Goal: Use online tool/utility: Utilize a website feature to perform a specific function

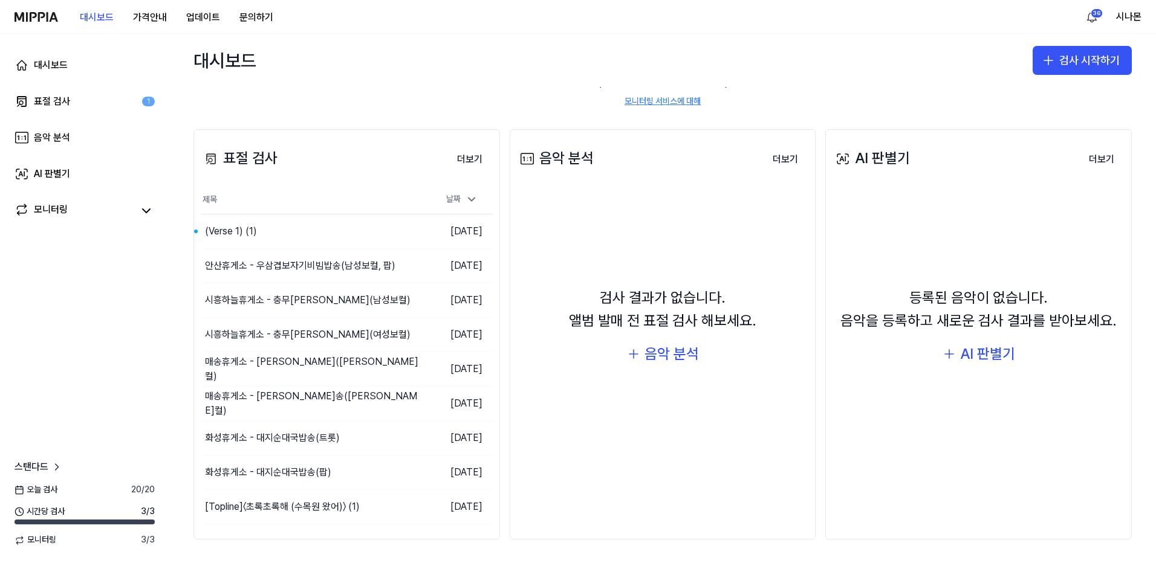
scroll to position [101, 0]
click at [234, 232] on div "(Verse 1) (1)" at bounding box center [231, 231] width 52 height 15
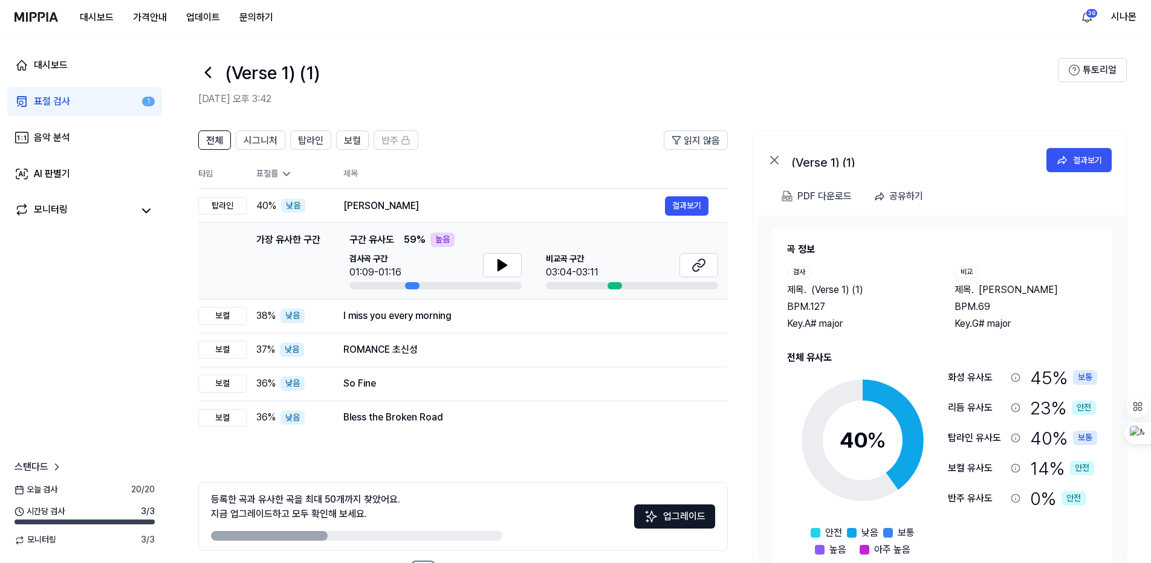
click at [522, 169] on th "제목" at bounding box center [535, 174] width 385 height 29
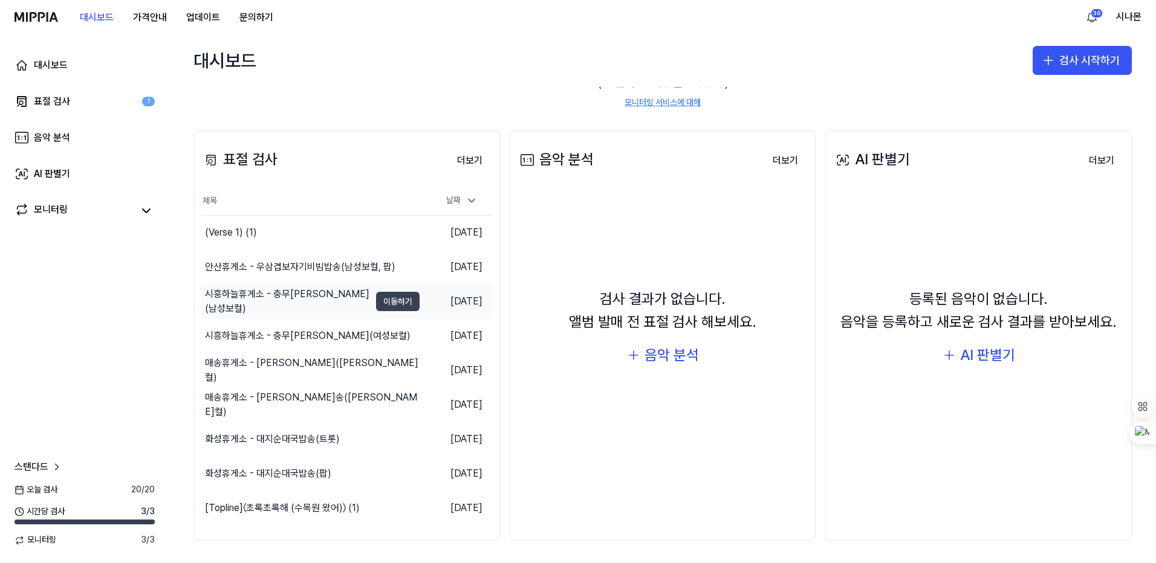
scroll to position [101, 0]
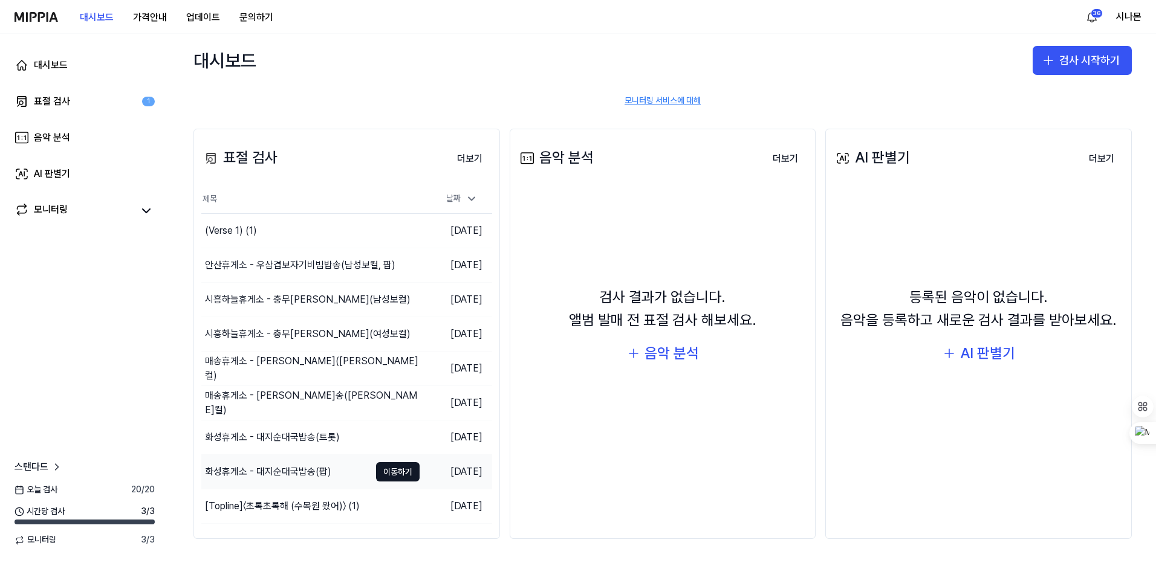
click at [297, 473] on div "화성휴게소 - 대지순대국밥송(팝)" at bounding box center [268, 472] width 126 height 15
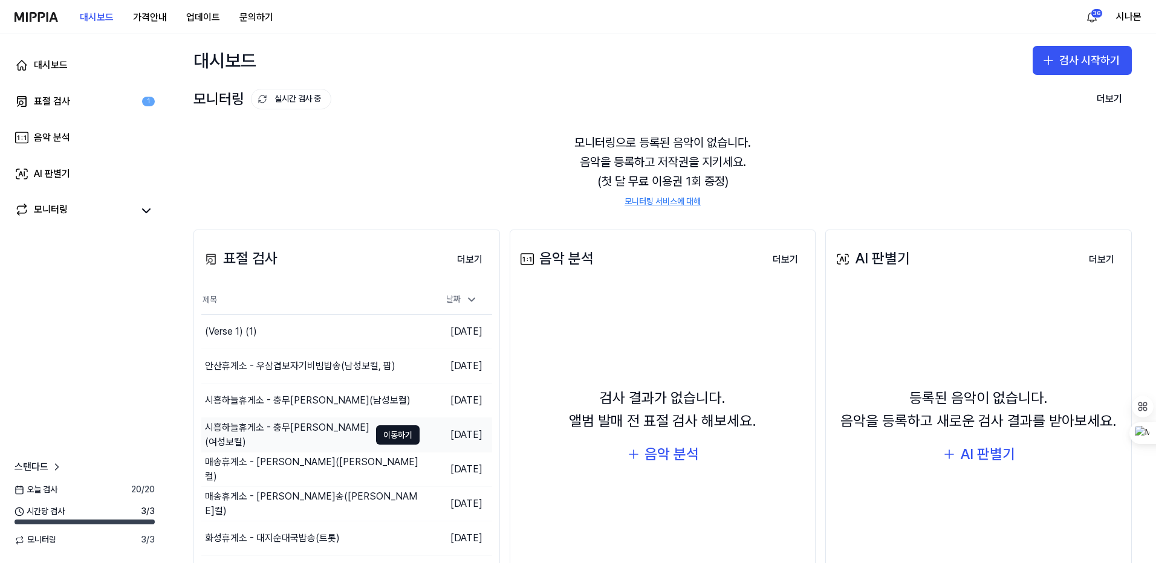
scroll to position [101, 0]
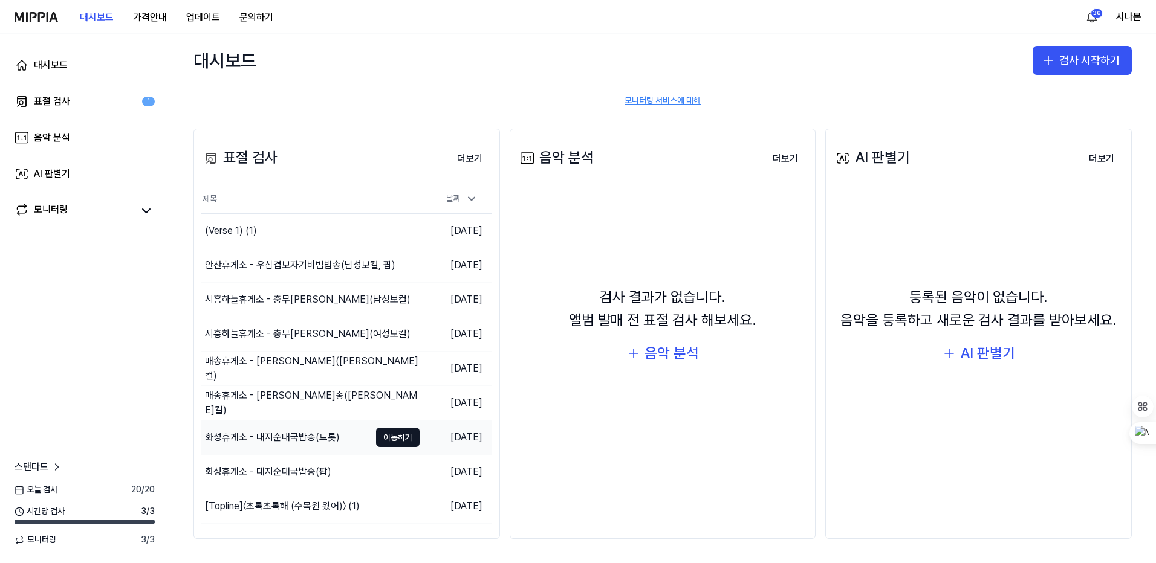
click at [305, 437] on div "화성휴게소 - 대지순대국밥송(트롯)" at bounding box center [272, 437] width 135 height 15
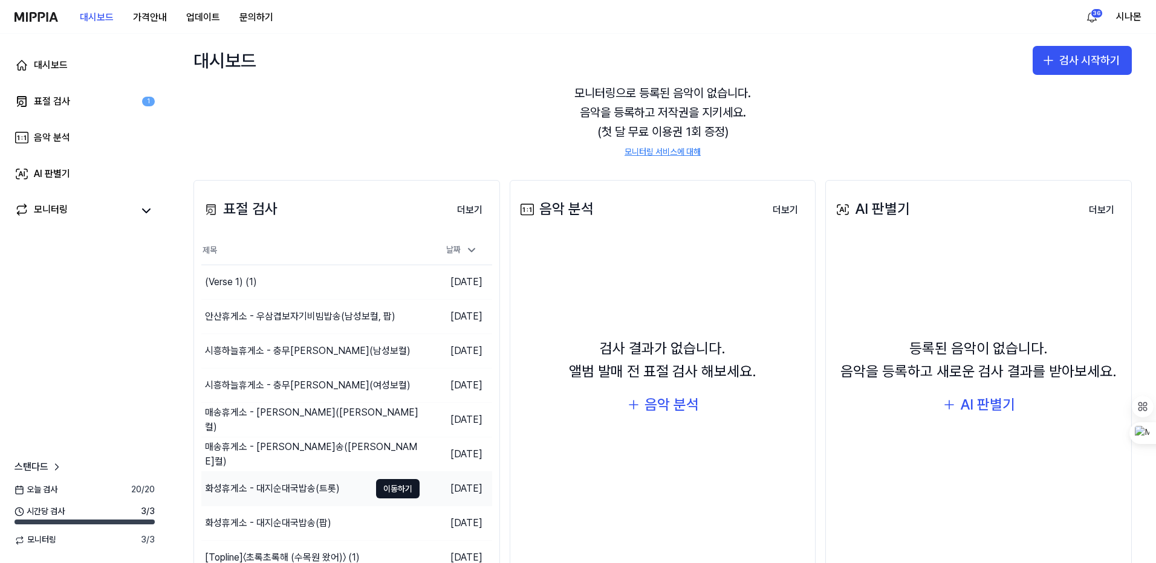
scroll to position [101, 0]
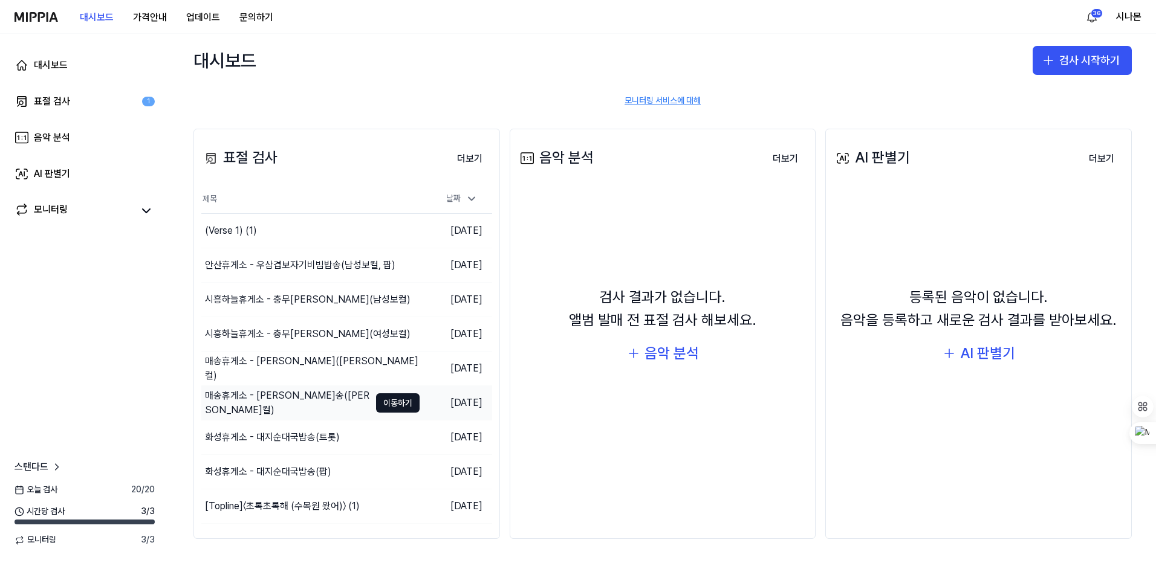
click at [329, 403] on div "매송휴게소 - 토네이도오무라이스송(남성보컬)" at bounding box center [287, 403] width 165 height 29
click at [275, 360] on div "매송휴게소 - 토네이도오무라이스송(여성보컬)" at bounding box center [287, 368] width 165 height 29
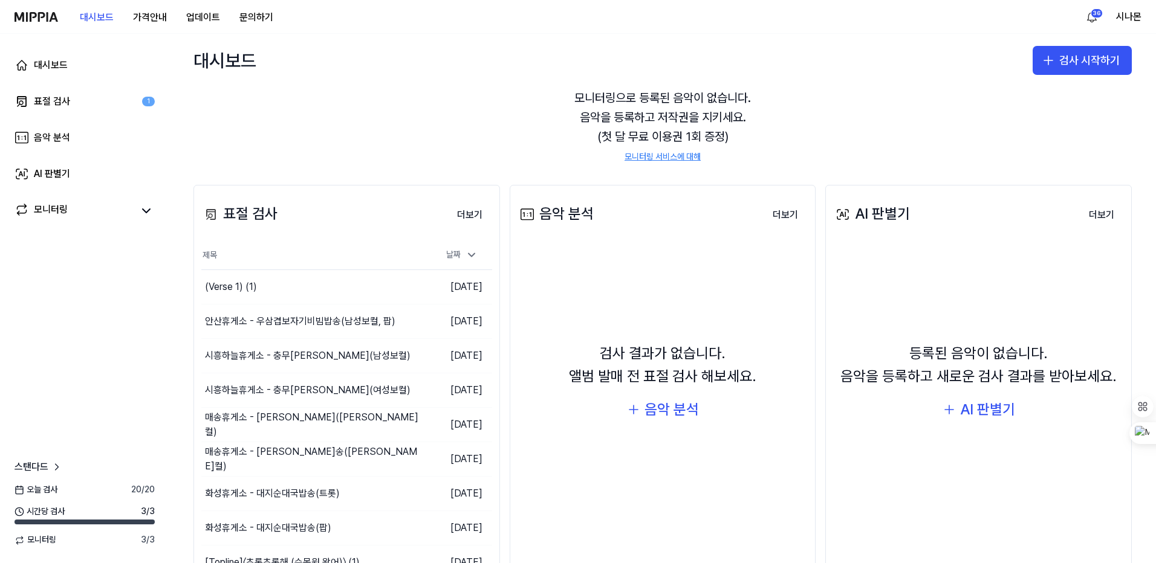
scroll to position [101, 0]
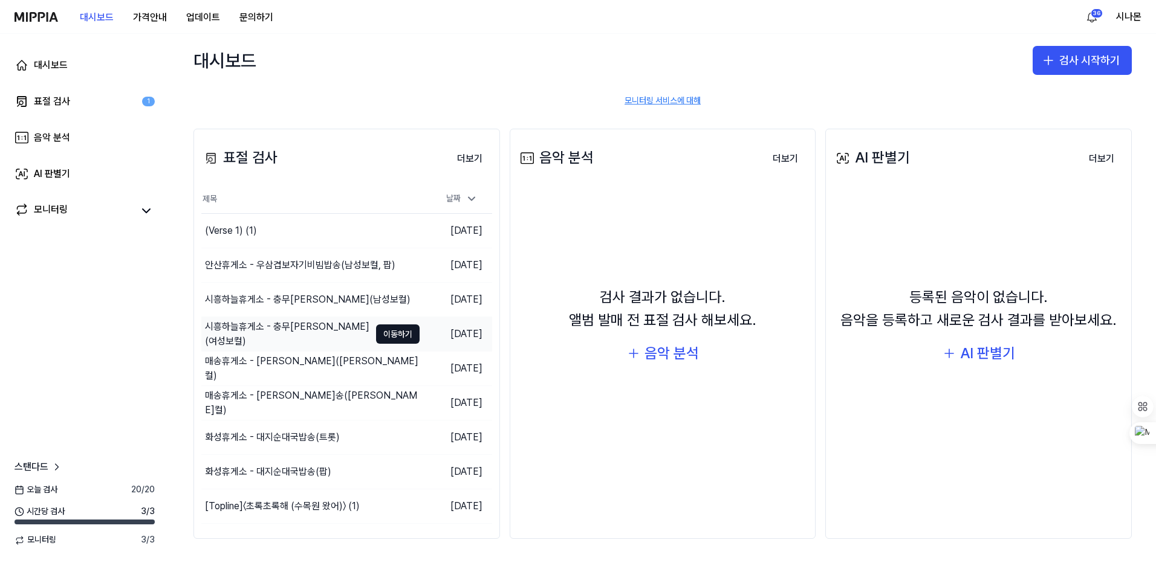
click at [276, 336] on div "시흥하늘휴게소 - 충무김밥송(여성보컬)" at bounding box center [287, 334] width 165 height 29
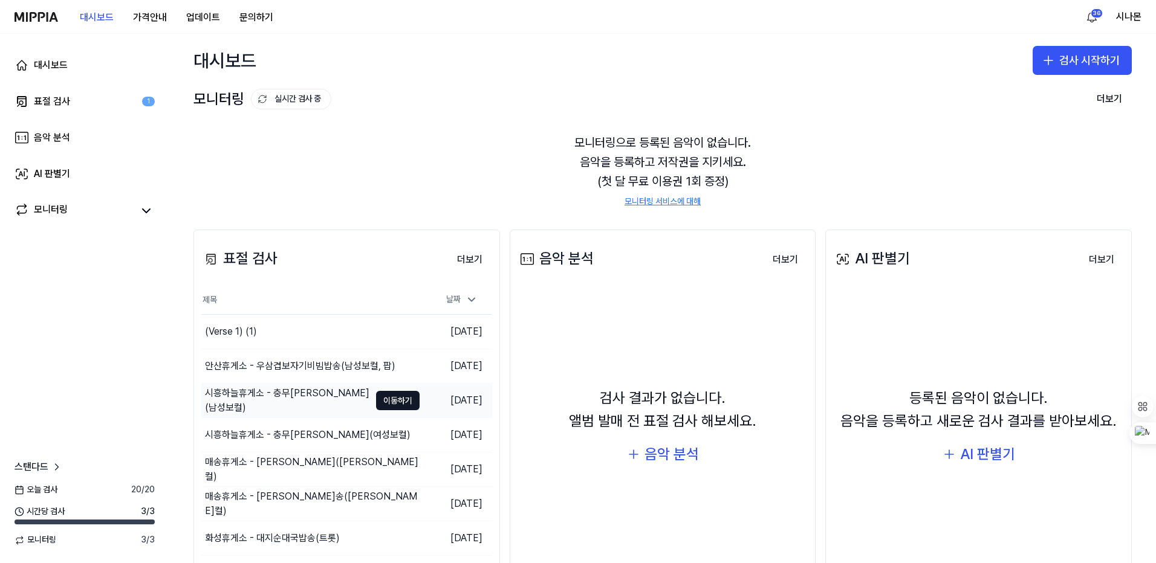
click at [310, 399] on div "시흥하늘휴게소 - 충무김밥송(남성보컬)" at bounding box center [287, 400] width 165 height 29
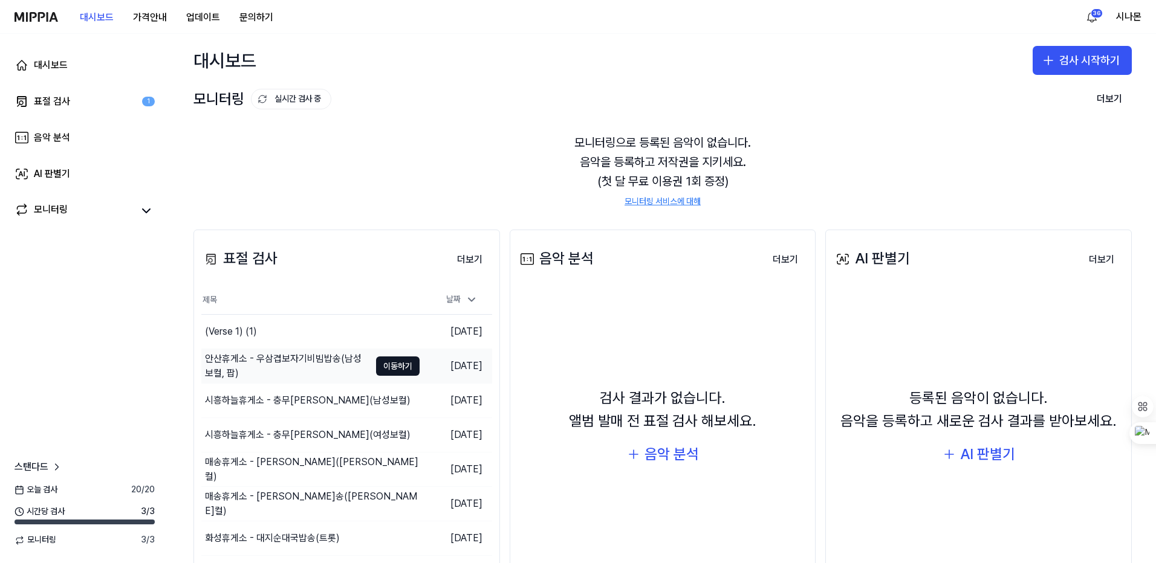
click at [323, 360] on div "안산휴게소 - 우삼겹보자기비빔밥송(남성보컬, 팝)" at bounding box center [287, 366] width 165 height 29
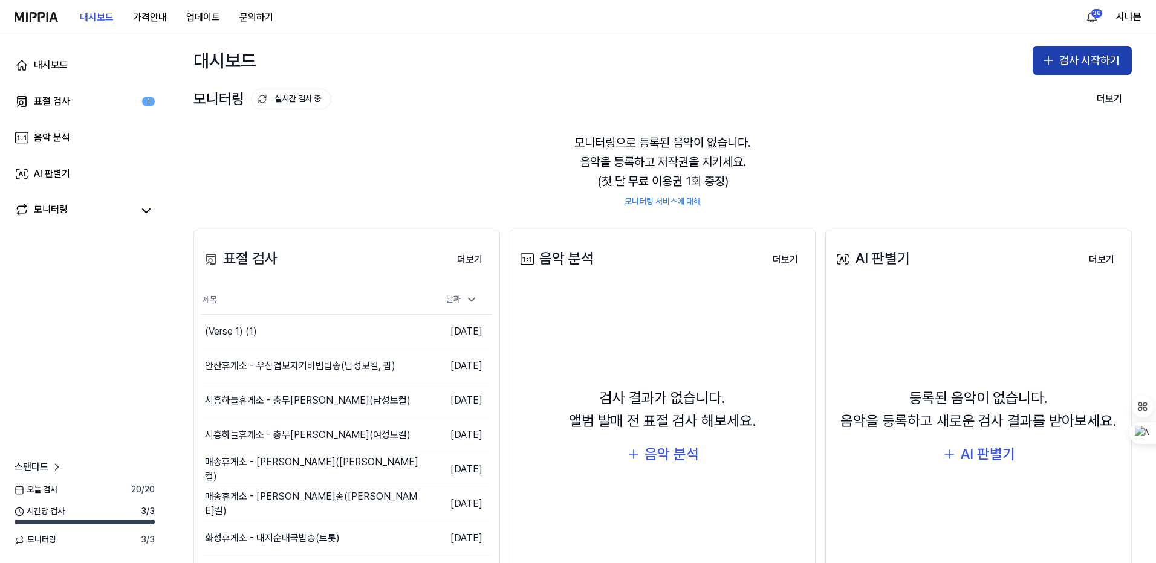
click at [1063, 65] on button "검사 시작하기" at bounding box center [1082, 60] width 99 height 29
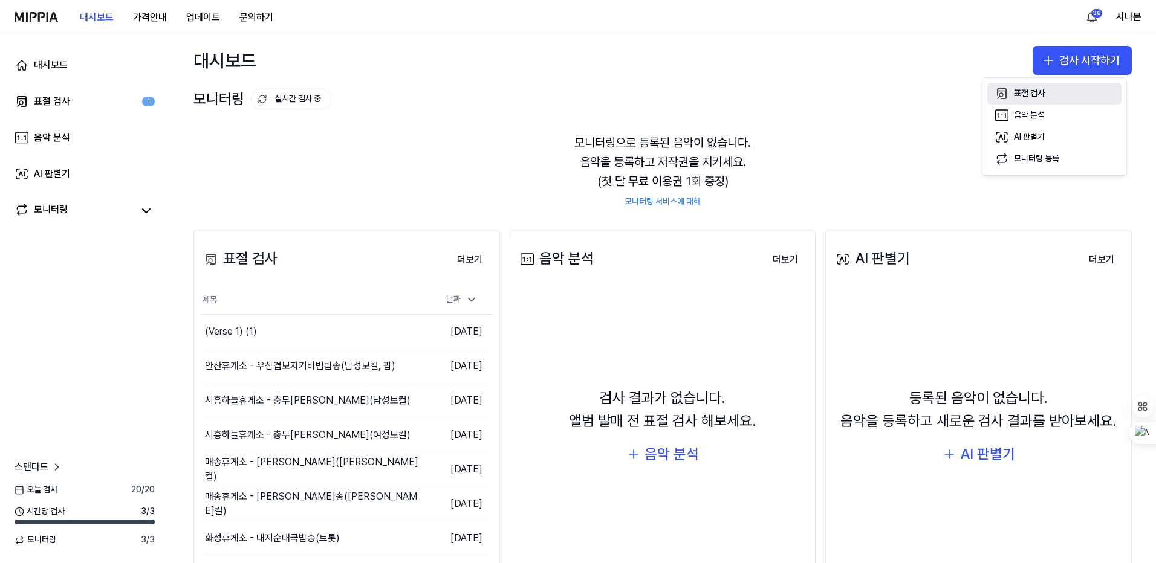
click at [1031, 93] on div "표절 검사" at bounding box center [1029, 94] width 31 height 12
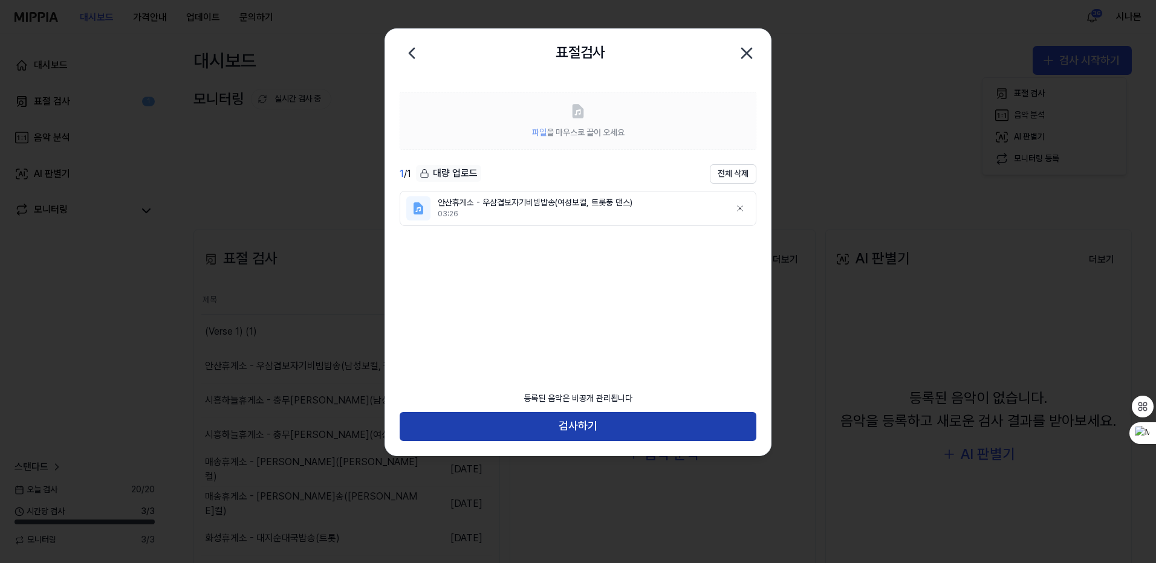
click at [597, 425] on button "검사하기" at bounding box center [578, 426] width 357 height 29
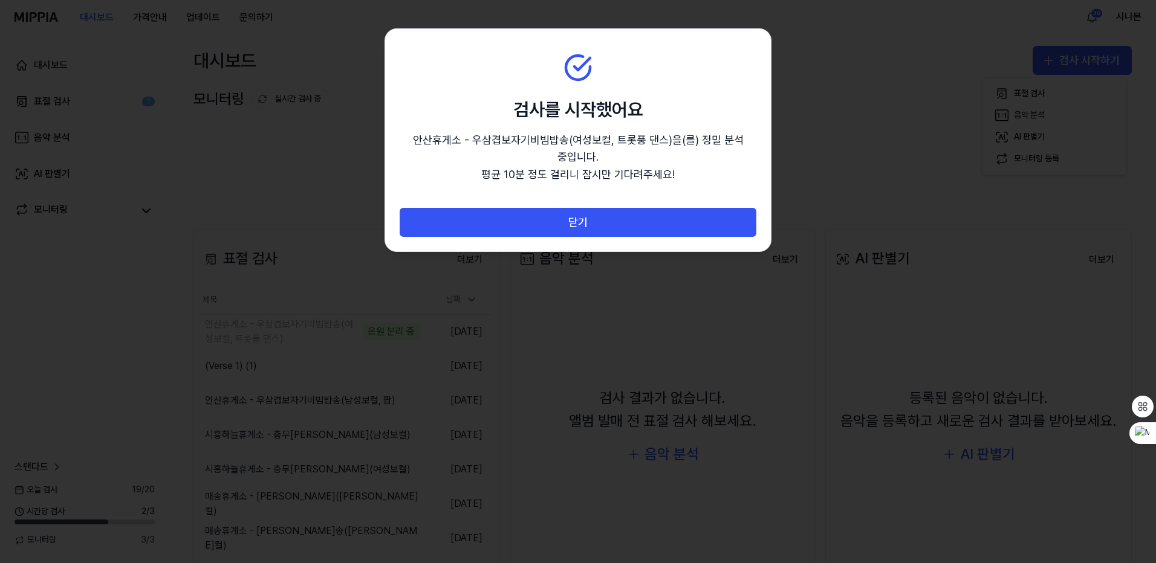
click at [73, 297] on div at bounding box center [578, 281] width 1156 height 563
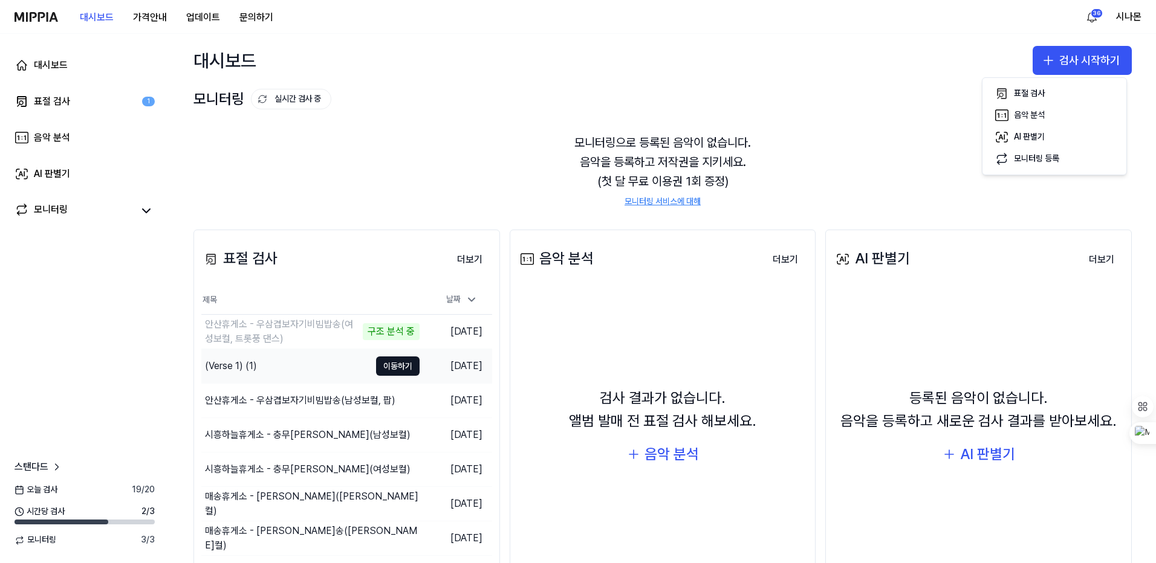
click at [226, 366] on div "(Verse 1) (1)" at bounding box center [231, 366] width 52 height 15
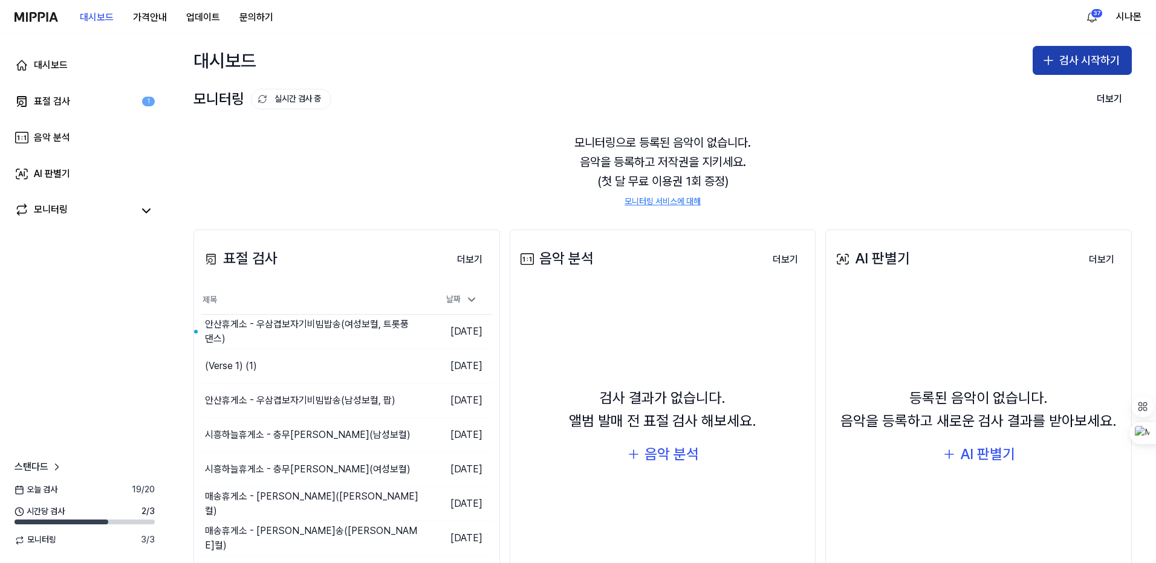
click at [1073, 59] on button "검사 시작하기" at bounding box center [1082, 60] width 99 height 29
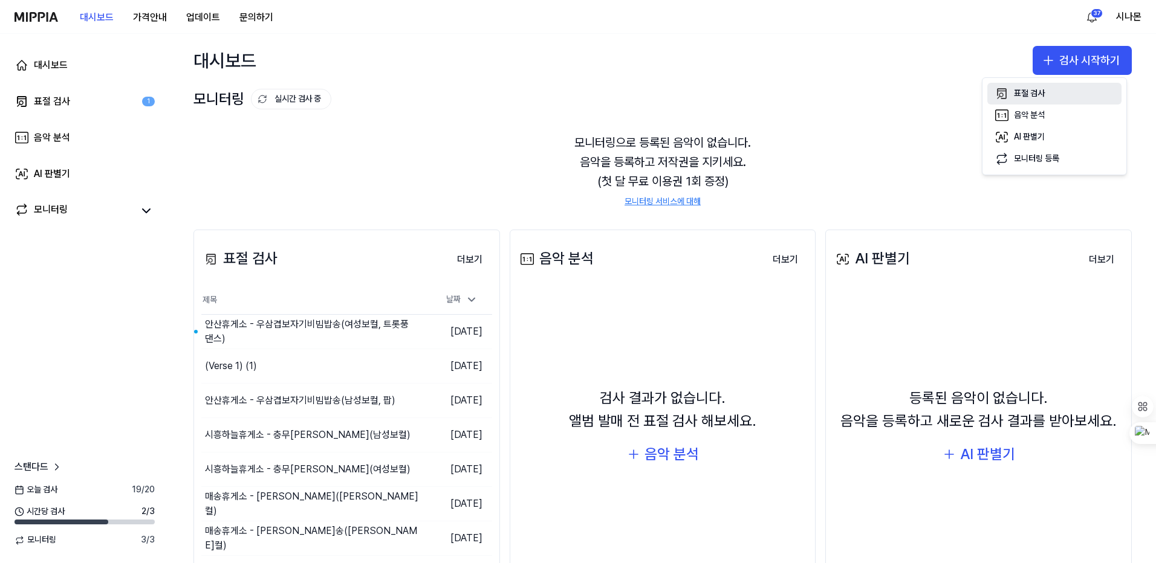
click at [1024, 94] on div "표절 검사" at bounding box center [1029, 94] width 31 height 12
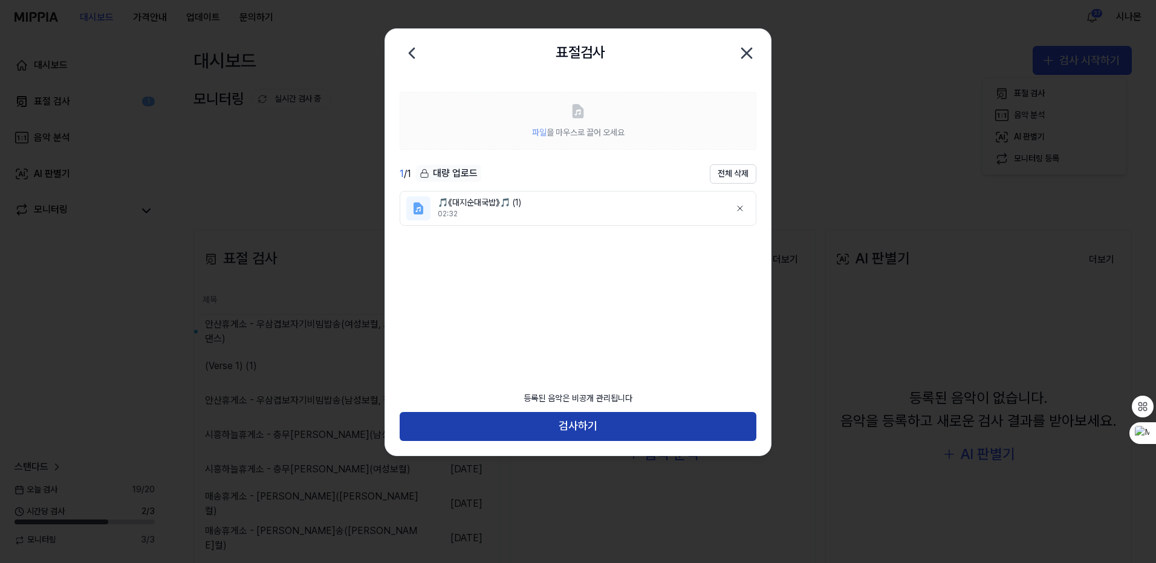
click at [584, 433] on button "검사하기" at bounding box center [578, 426] width 357 height 29
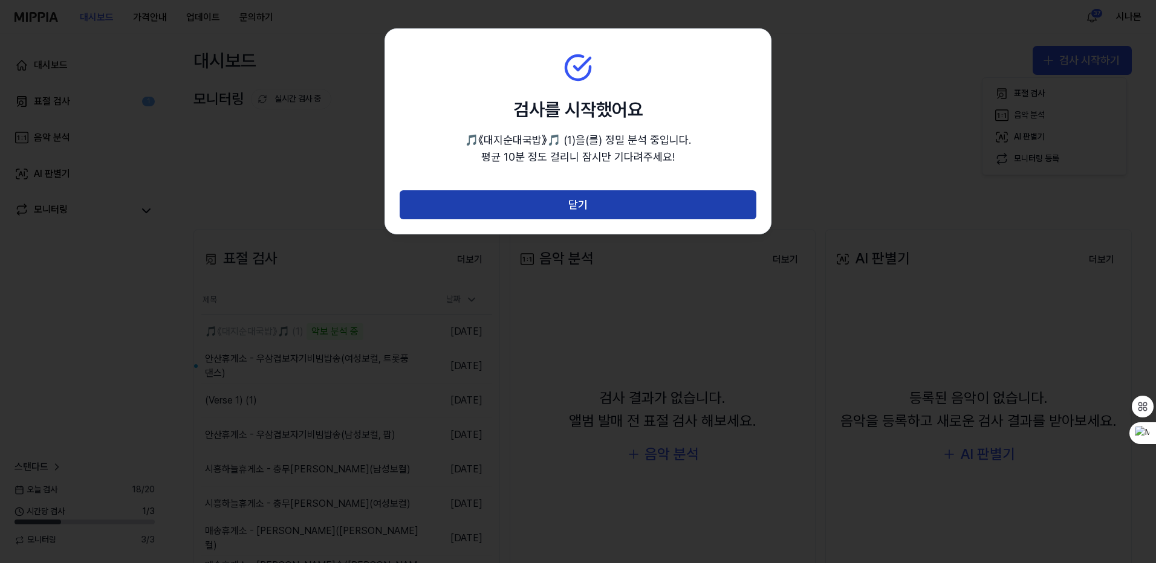
click at [640, 200] on button "닫기" at bounding box center [578, 204] width 357 height 29
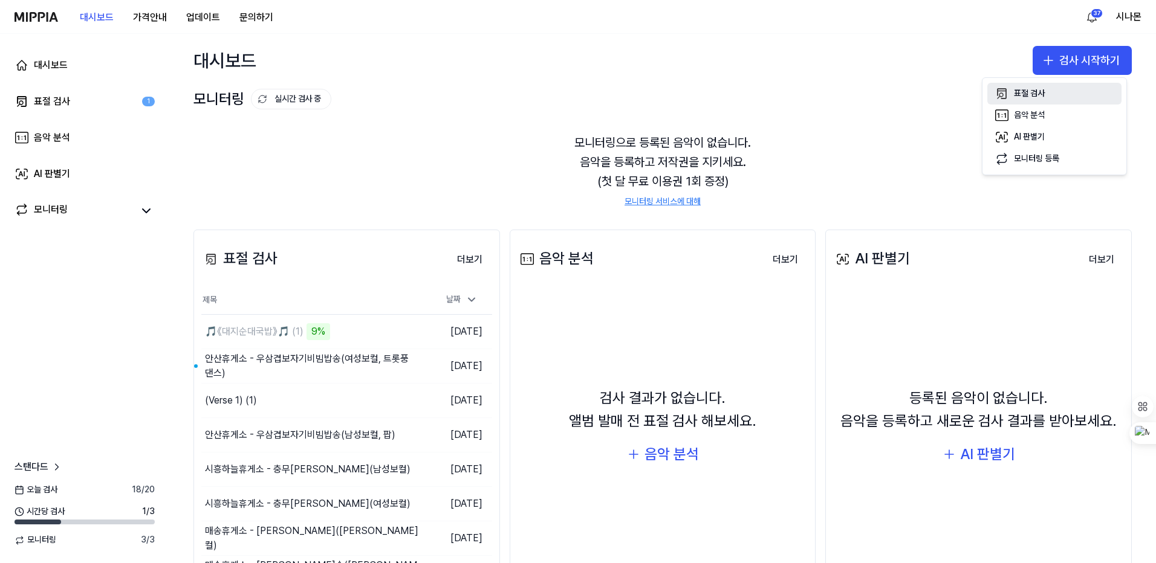
click at [1028, 90] on div "표절 검사" at bounding box center [1029, 94] width 31 height 12
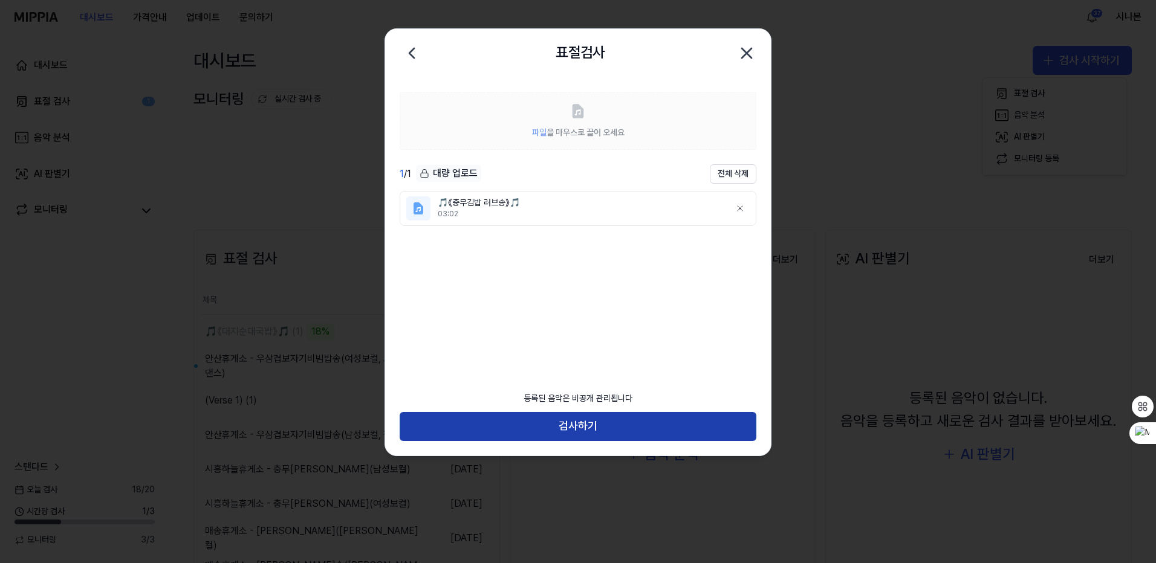
click at [591, 429] on button "검사하기" at bounding box center [578, 426] width 357 height 29
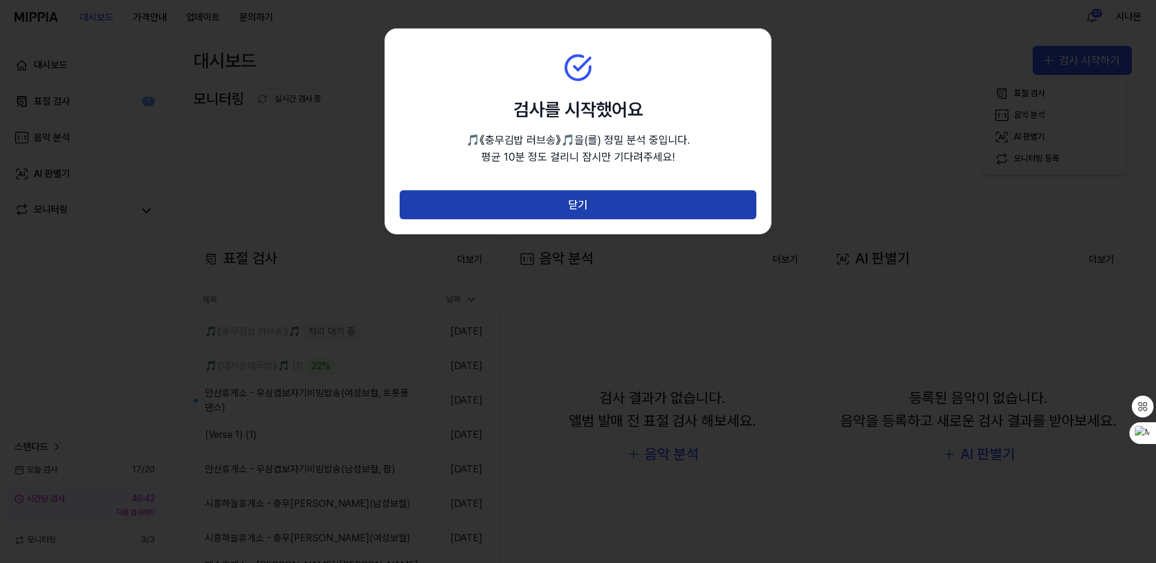
click at [591, 206] on button "닫기" at bounding box center [578, 204] width 357 height 29
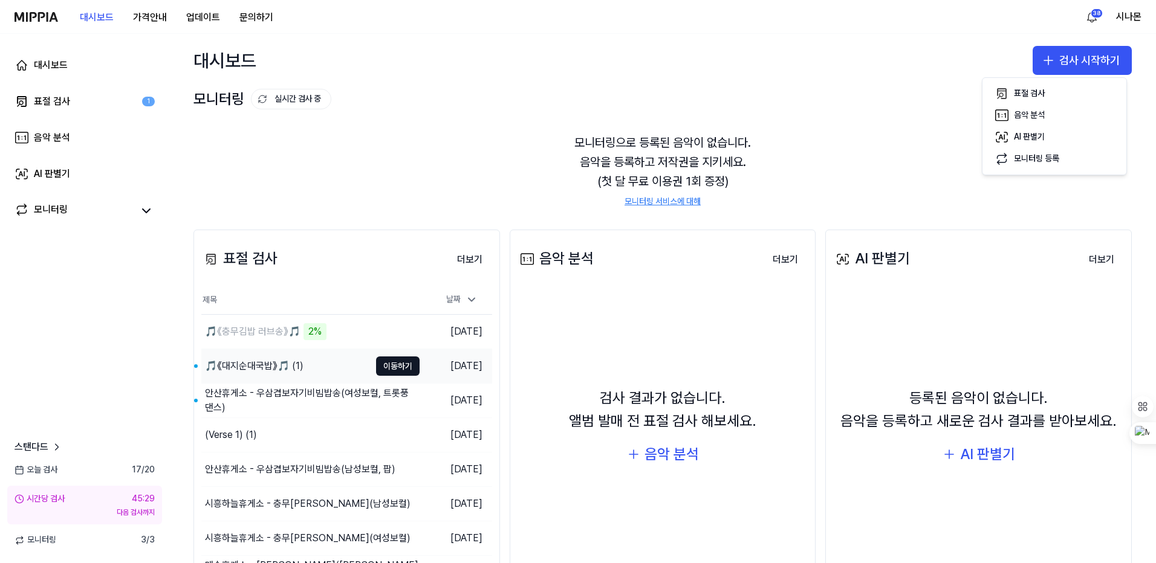
click at [245, 366] on div "🎵《대지순대국밥》🎵 (1)" at bounding box center [254, 366] width 99 height 15
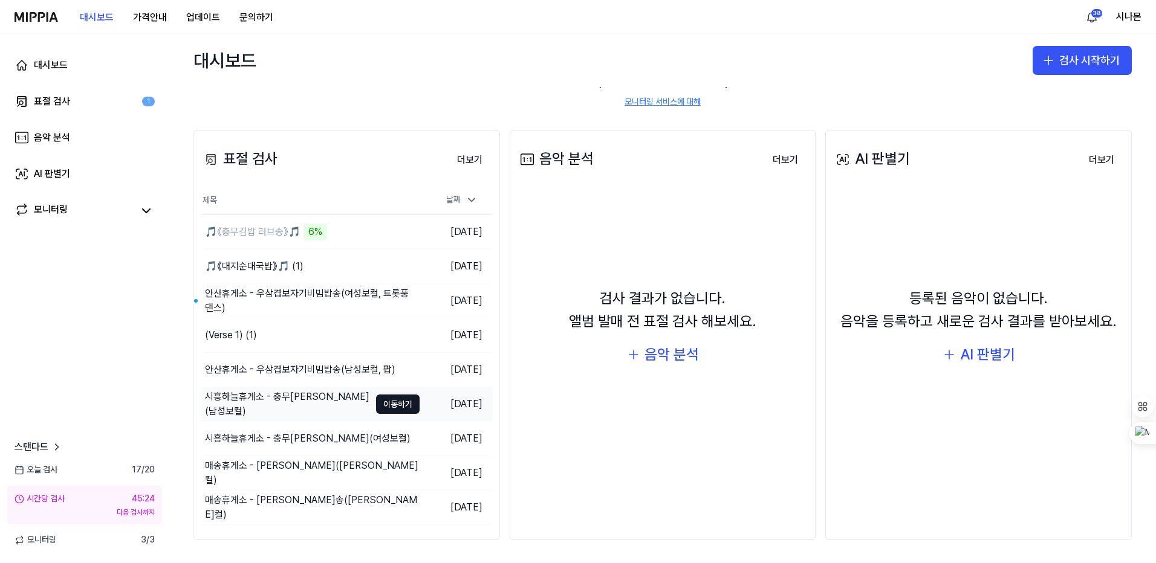
scroll to position [101, 0]
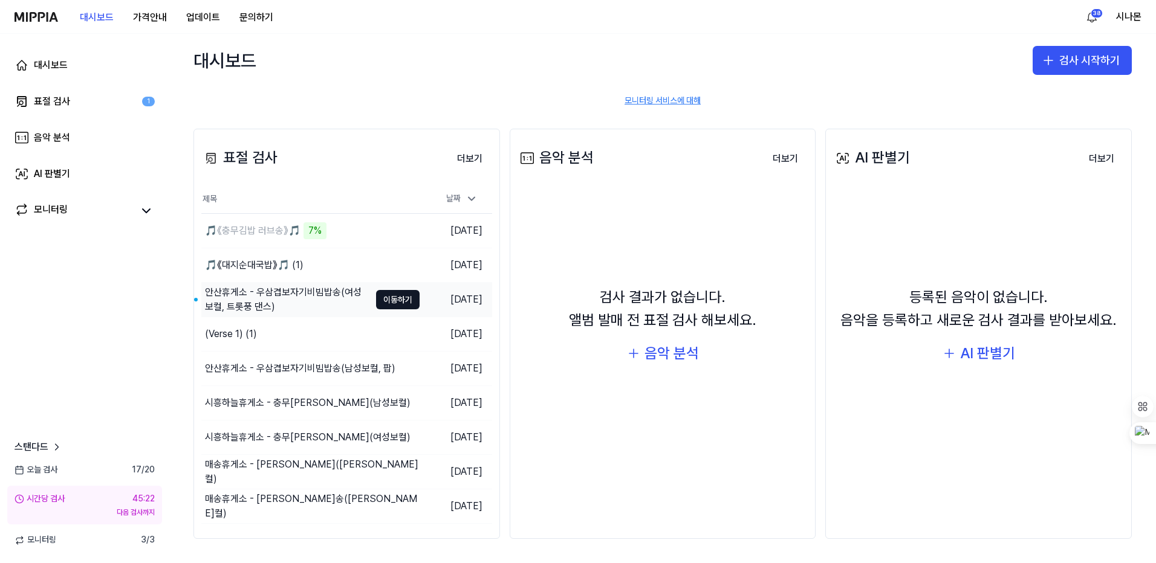
click at [269, 291] on div "안산휴게소 - 우삼겹보자기비빔밥송(여성보컬, 트롯풍 댄스)" at bounding box center [287, 299] width 165 height 29
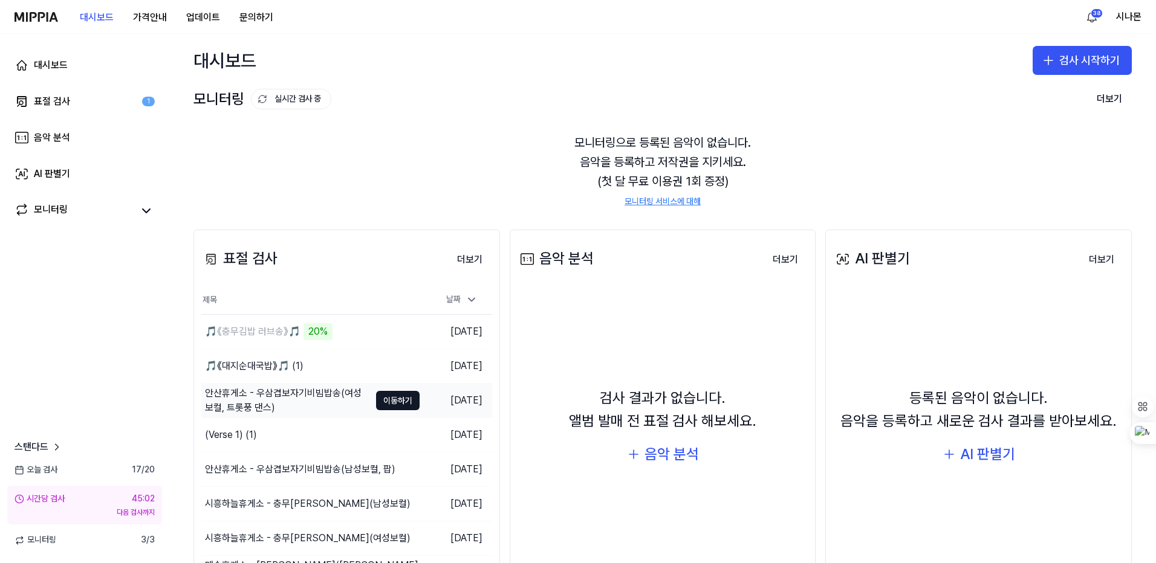
click at [342, 389] on div "안산휴게소 - 우삼겹보자기비빔밥송(여성보컬, 트롯풍 댄스)" at bounding box center [287, 400] width 165 height 29
